Goal: Check status: Check status

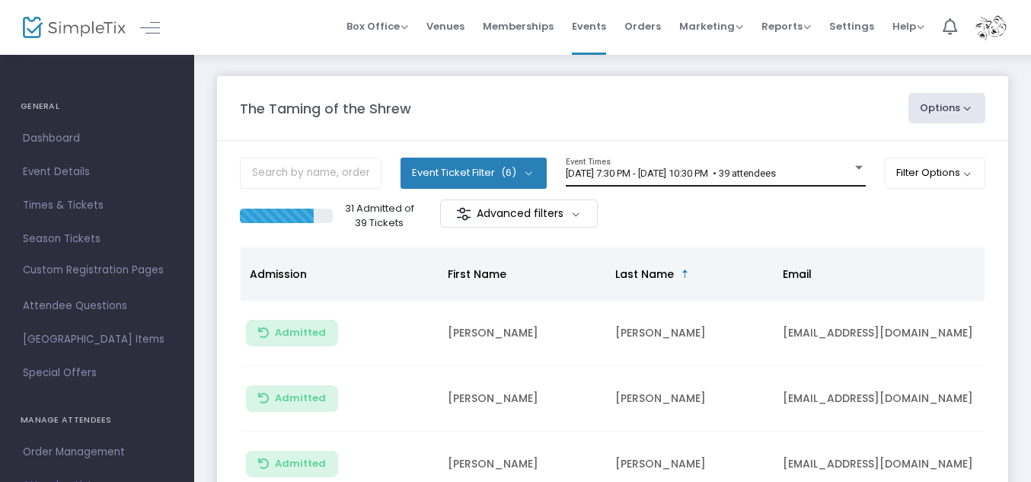
click at [853, 164] on div at bounding box center [859, 167] width 14 height 11
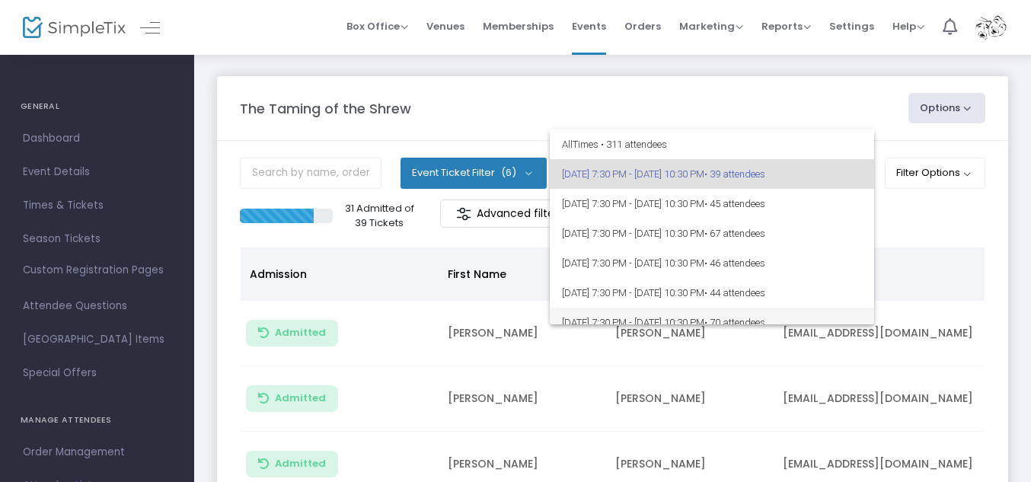
click at [759, 313] on span "[DATE] 7:30 PM - [DATE] 10:30 PM • 70 attendees" at bounding box center [712, 323] width 300 height 30
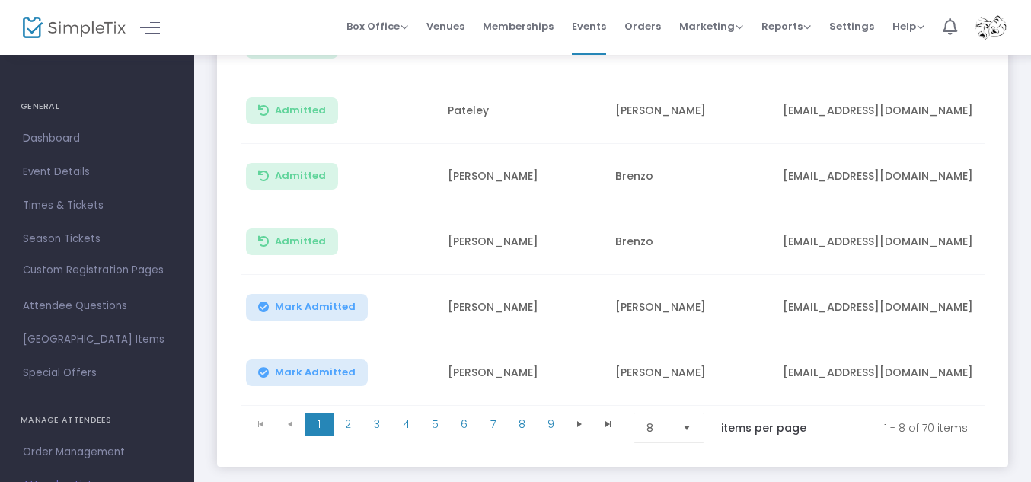
scroll to position [432, 0]
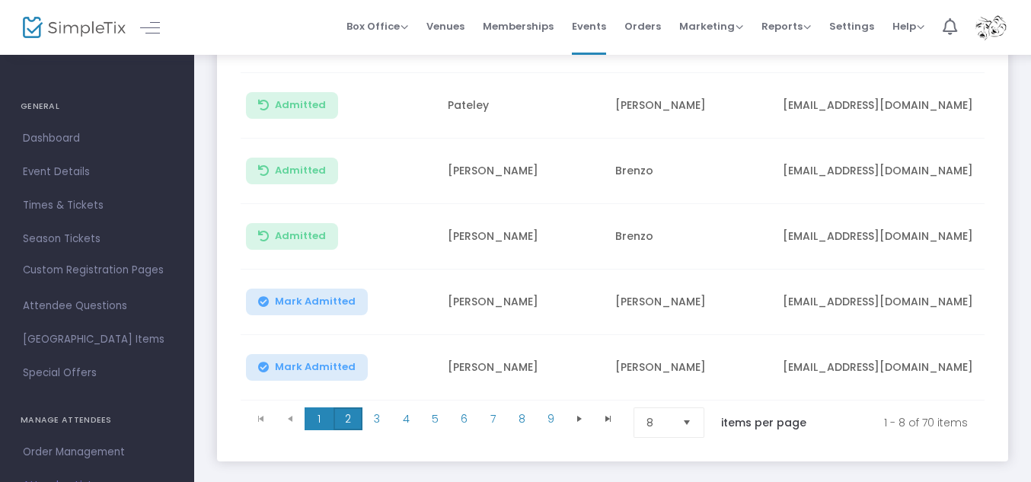
click at [350, 410] on span "2" at bounding box center [347, 418] width 29 height 23
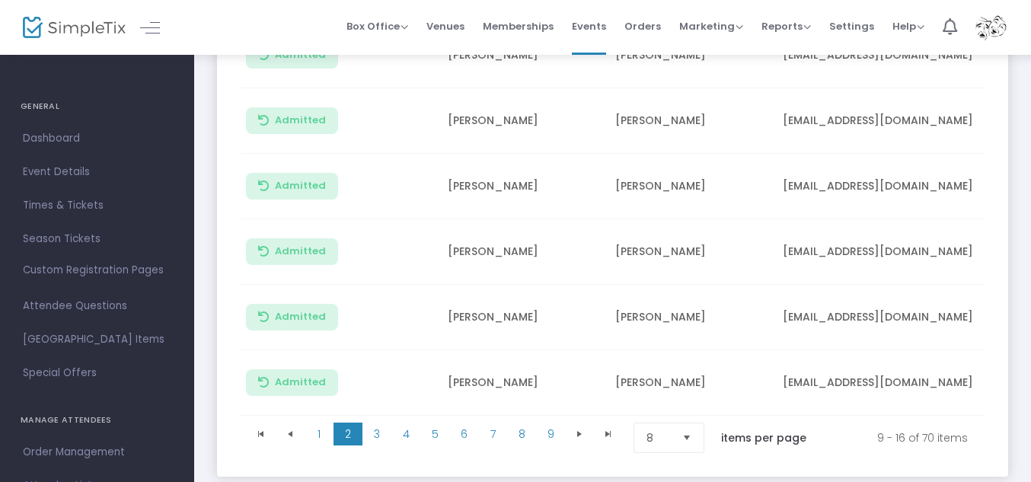
scroll to position [426, 0]
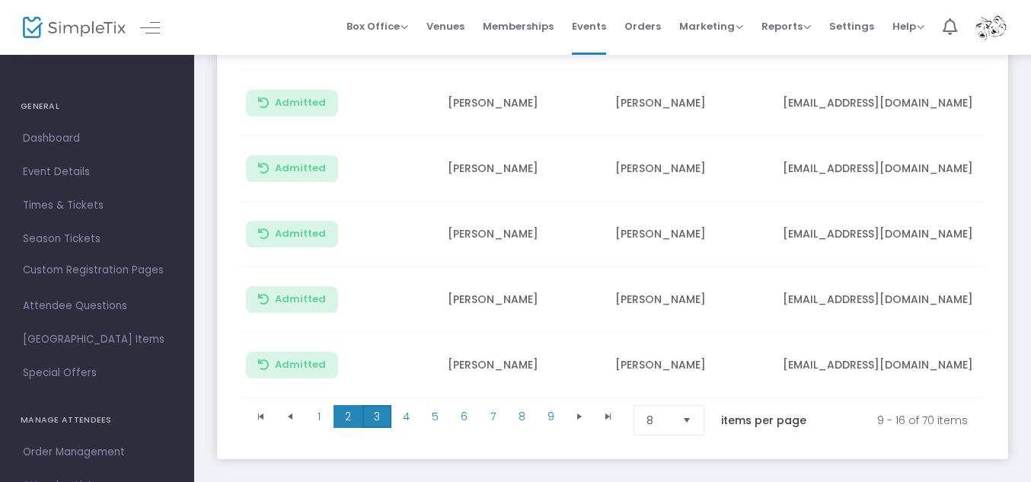
click at [379, 418] on span "3" at bounding box center [376, 416] width 29 height 23
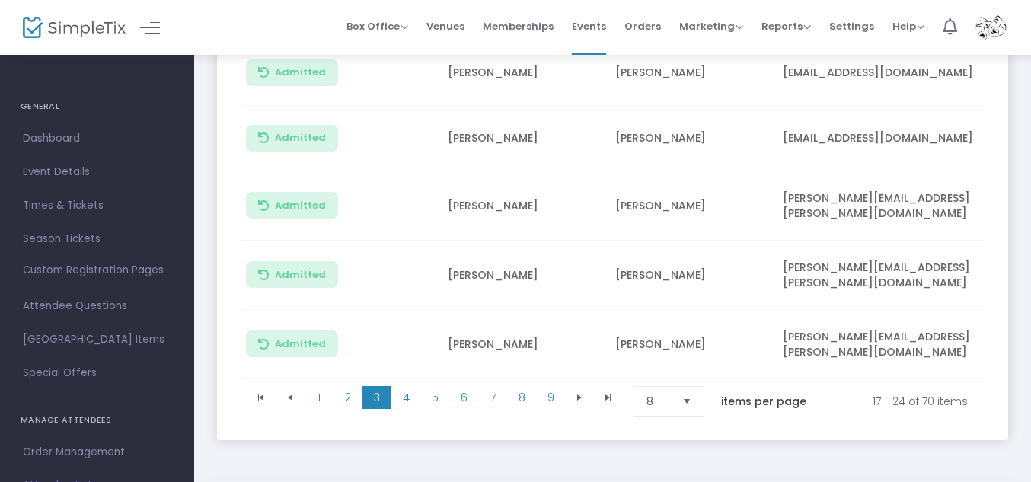
scroll to position [461, 0]
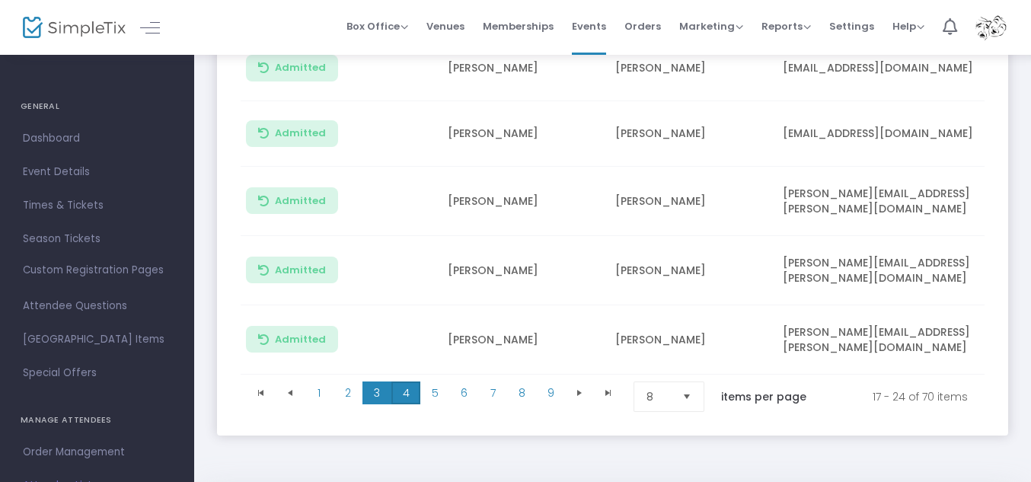
click at [407, 392] on span "4" at bounding box center [405, 392] width 29 height 23
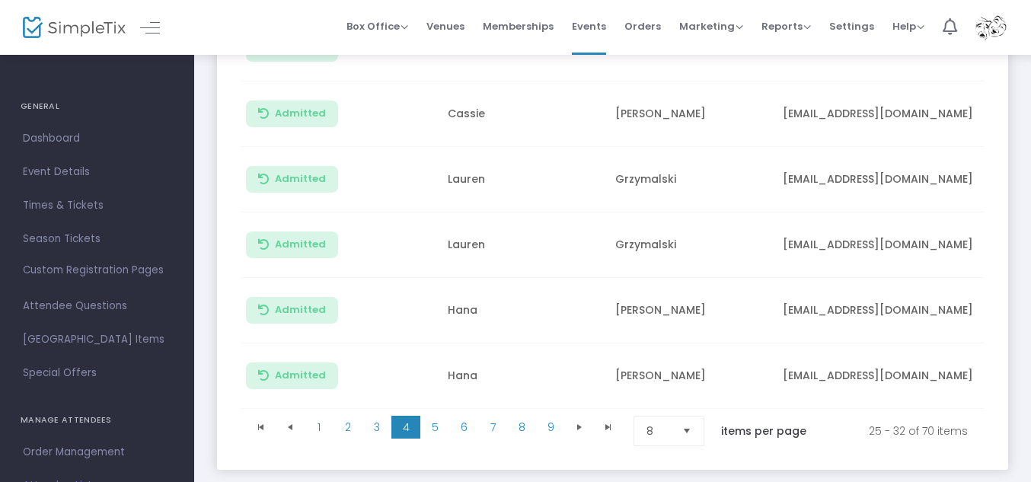
scroll to position [513, 0]
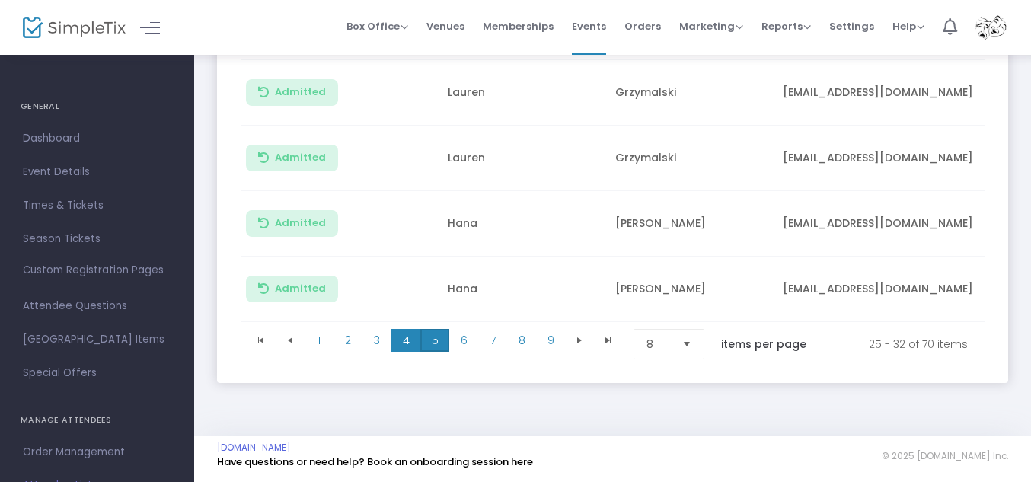
click at [446, 332] on span "5" at bounding box center [434, 340] width 29 height 23
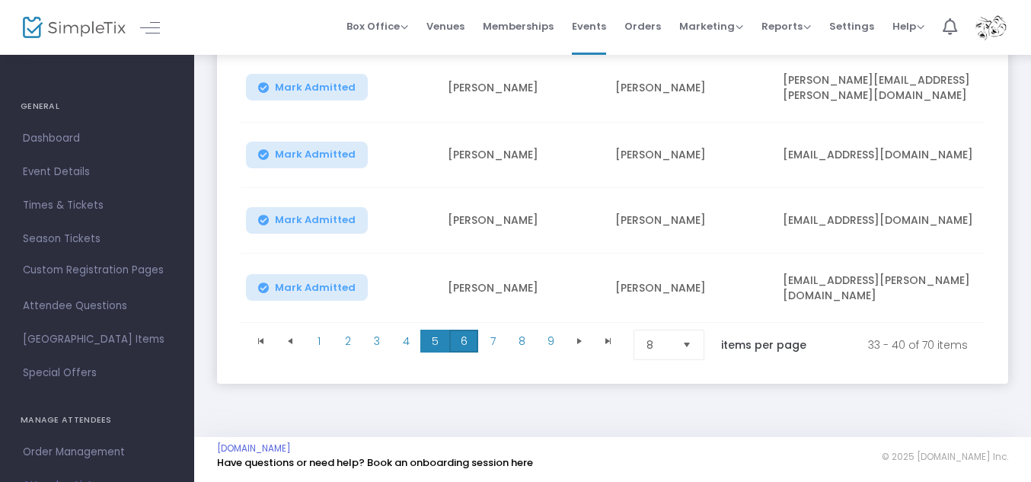
click at [468, 335] on span "6" at bounding box center [463, 341] width 29 height 23
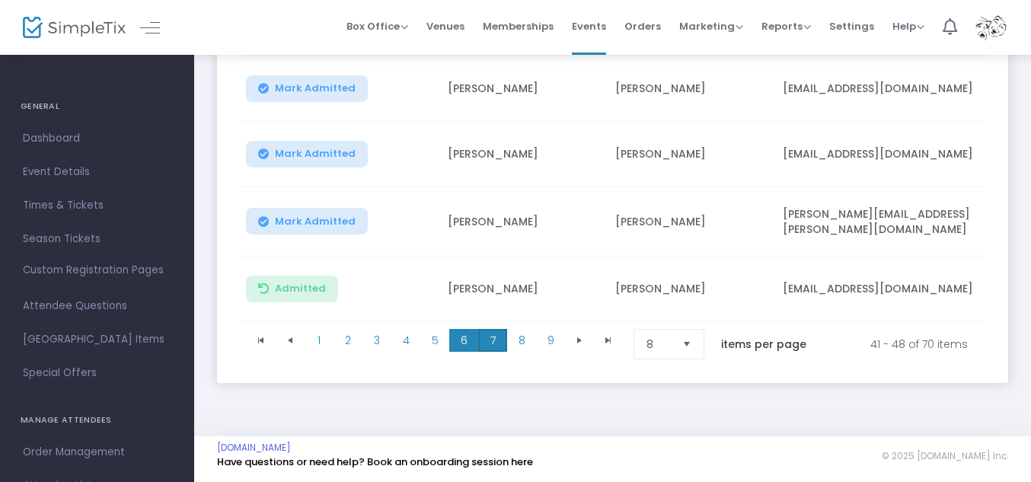
click at [486, 330] on span "7" at bounding box center [492, 340] width 29 height 23
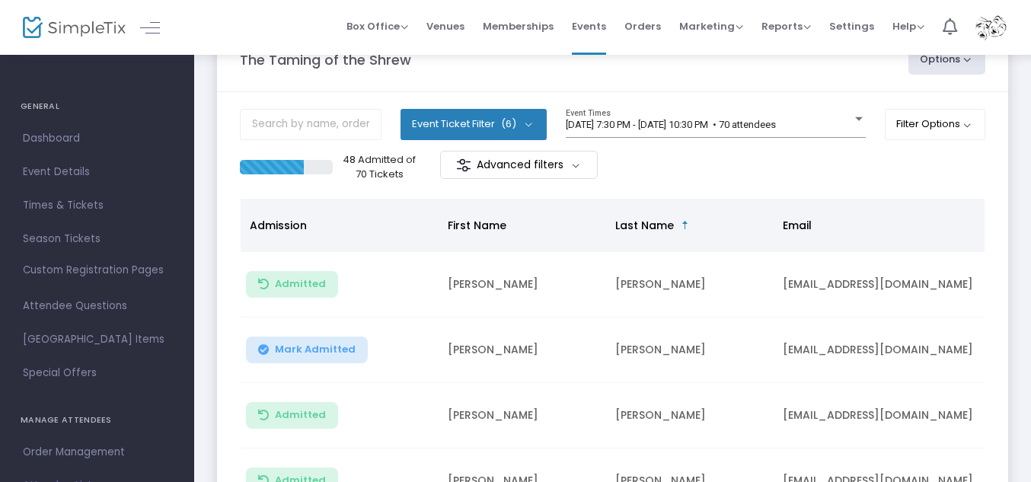
scroll to position [0, 0]
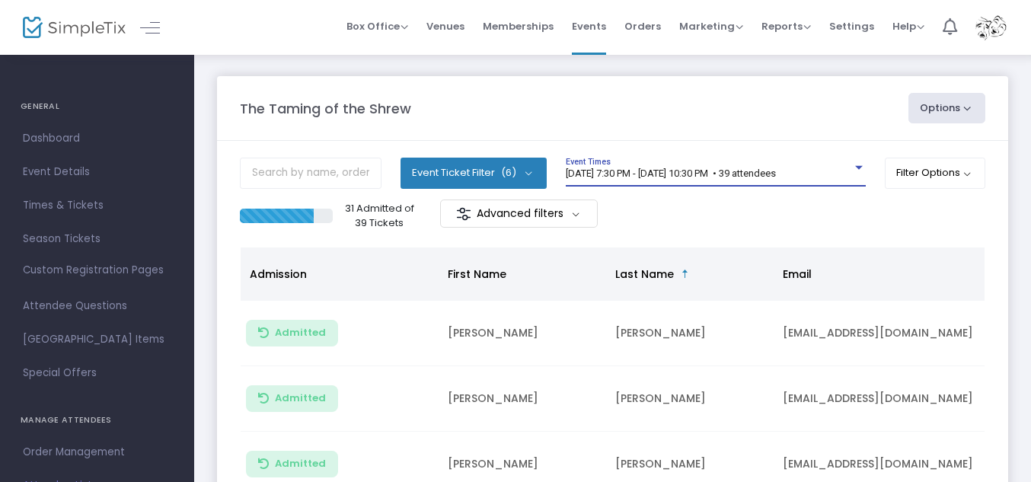
click at [855, 165] on div at bounding box center [859, 167] width 14 height 11
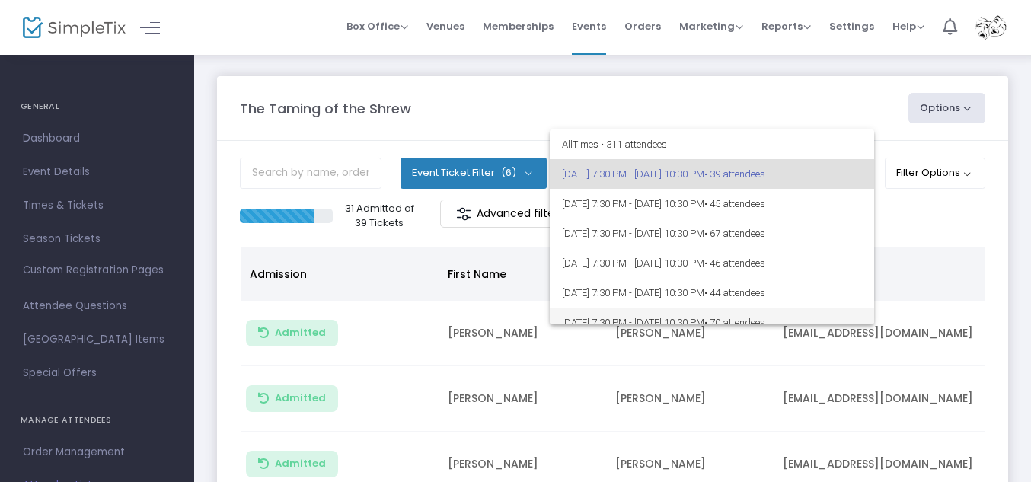
click at [675, 314] on span "[DATE] 7:30 PM - [DATE] 10:30 PM • 70 attendees" at bounding box center [712, 323] width 300 height 30
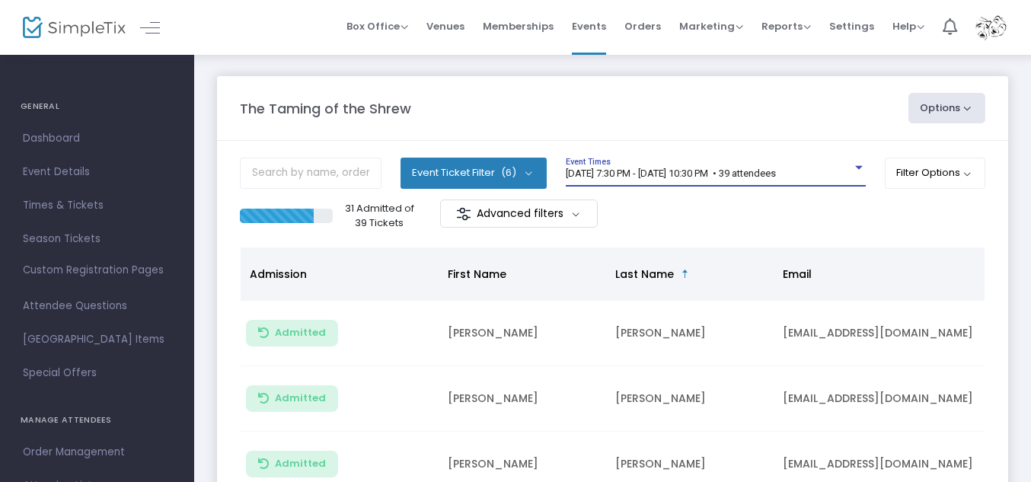
scroll to position [13, 0]
